Goal: Information Seeking & Learning: Learn about a topic

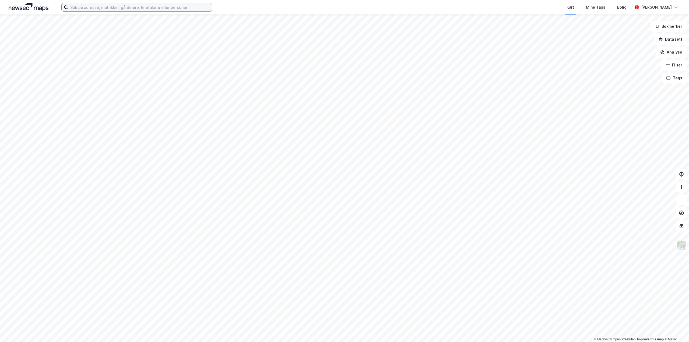
click at [83, 9] on input at bounding box center [140, 7] width 144 height 8
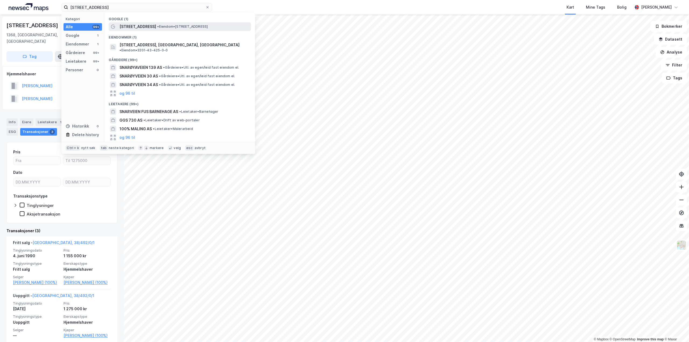
click at [134, 26] on span "[STREET_ADDRESS]" at bounding box center [137, 26] width 37 height 6
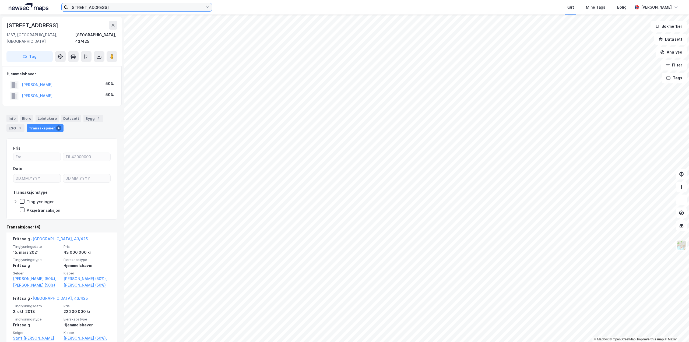
click at [96, 6] on input "[STREET_ADDRESS]" at bounding box center [136, 7] width 137 height 8
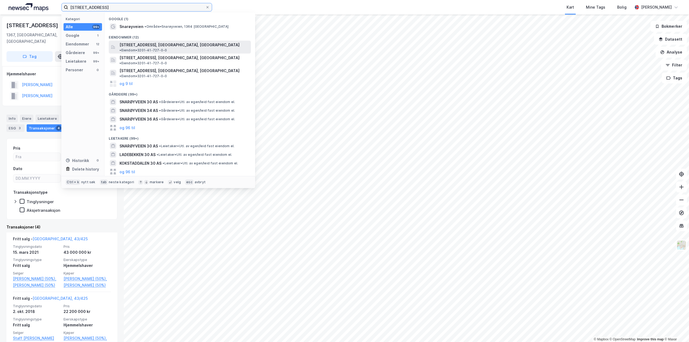
type input "[STREET_ADDRESS]"
click at [170, 45] on span "[STREET_ADDRESS], [GEOGRAPHIC_DATA], [GEOGRAPHIC_DATA]" at bounding box center [179, 45] width 120 height 6
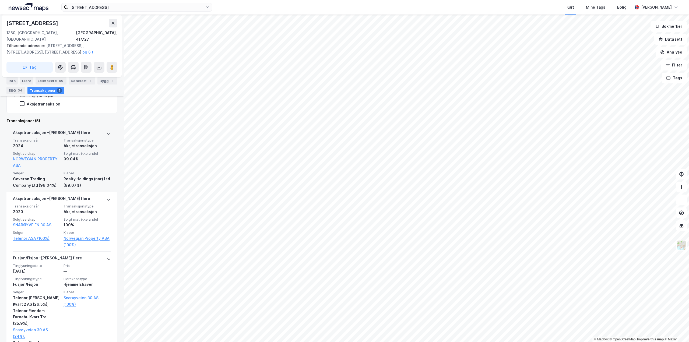
scroll to position [55, 0]
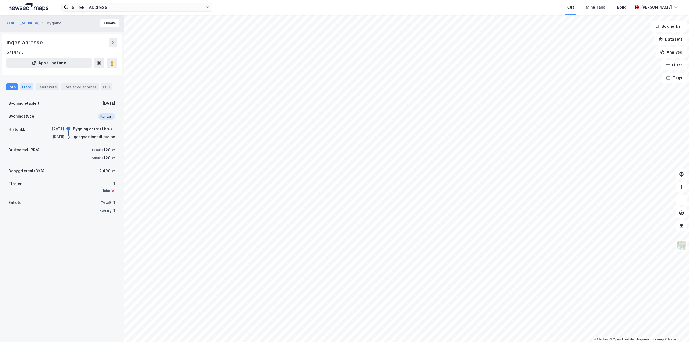
click at [27, 89] on div "Eiere" at bounding box center [26, 86] width 13 height 7
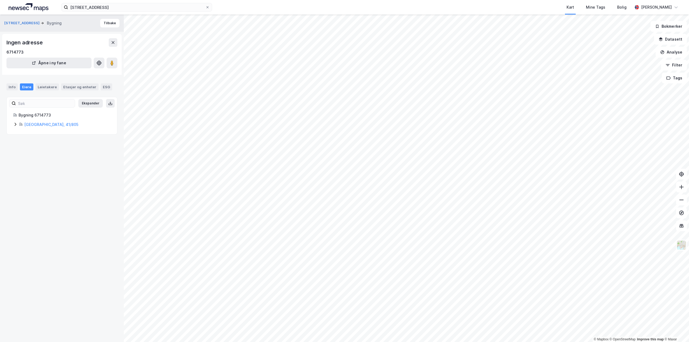
click at [17, 123] on div "[GEOGRAPHIC_DATA], 41/805" at bounding box center [61, 124] width 97 height 6
click at [33, 152] on icon at bounding box center [35, 152] width 4 height 4
click at [40, 163] on icon at bounding box center [41, 161] width 4 height 4
click at [43, 181] on icon at bounding box center [41, 179] width 4 height 4
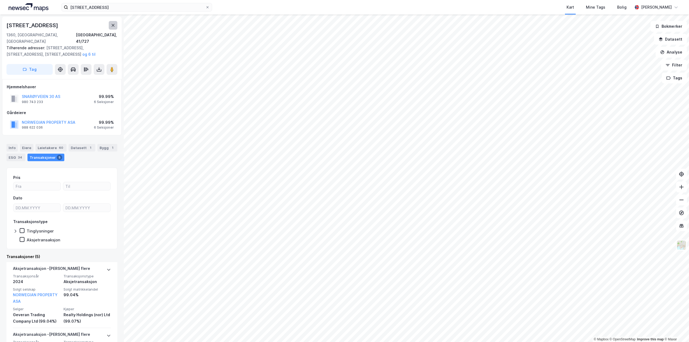
click at [112, 27] on icon at bounding box center [113, 25] width 4 height 4
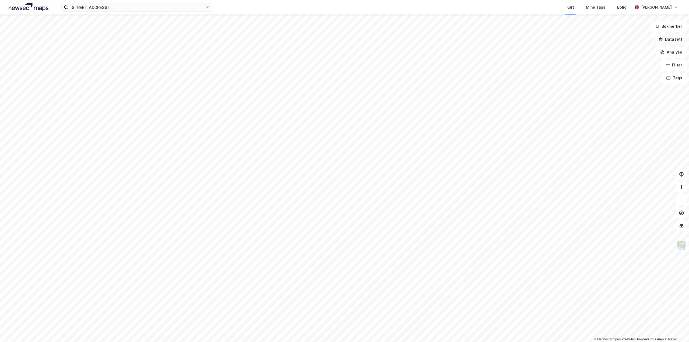
click at [676, 36] on button "Datasett" at bounding box center [670, 39] width 33 height 11
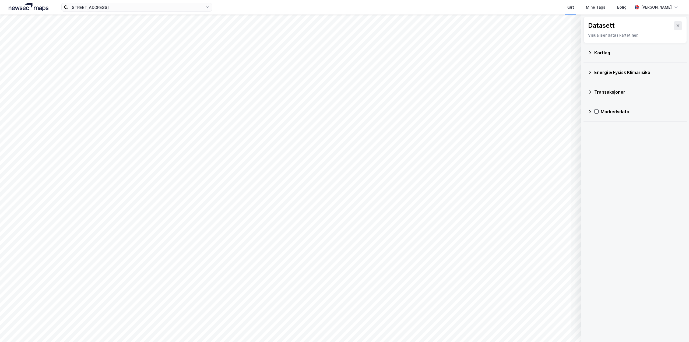
click at [590, 53] on icon at bounding box center [590, 52] width 2 height 3
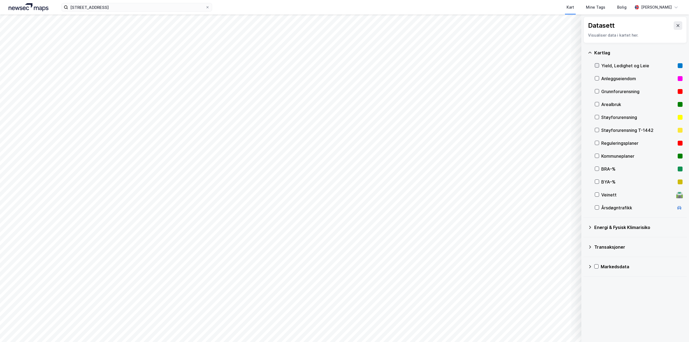
click at [596, 65] on icon at bounding box center [597, 65] width 4 height 4
click at [585, 292] on div "© Mapbox © OpenStreetMap Improve this map © Maxar Oslo - [GEOGRAPHIC_DATA] by s…" at bounding box center [344, 178] width 689 height 327
click at [678, 24] on button at bounding box center [677, 25] width 9 height 9
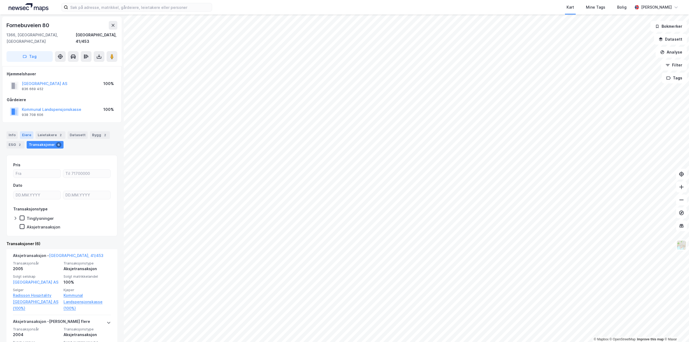
click at [31, 131] on div "Eiere" at bounding box center [26, 135] width 13 height 8
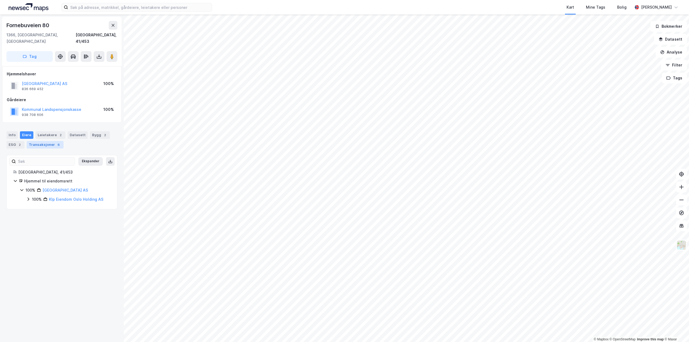
click at [48, 141] on div "Transaksjoner 6" at bounding box center [45, 145] width 37 height 8
